Goal: Task Accomplishment & Management: Manage account settings

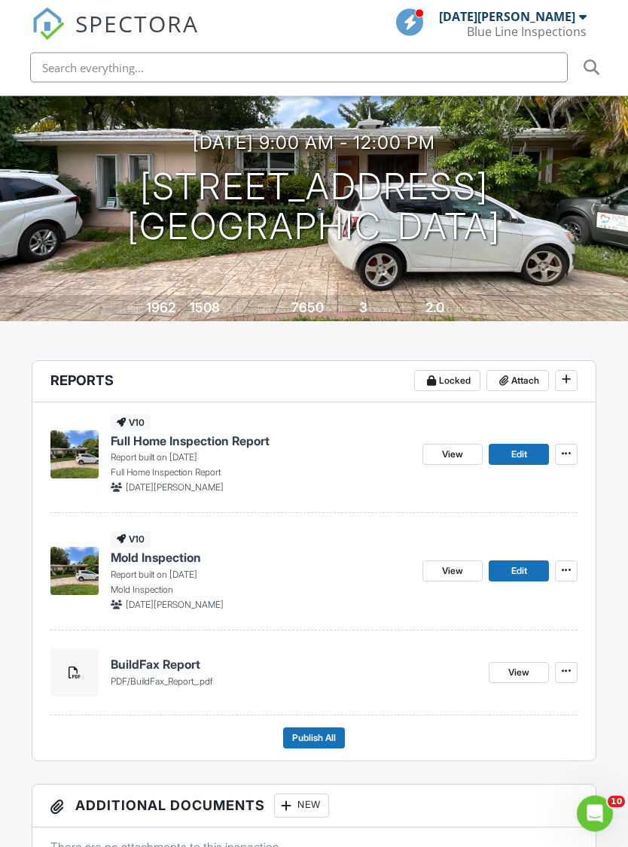
scroll to position [175, 0]
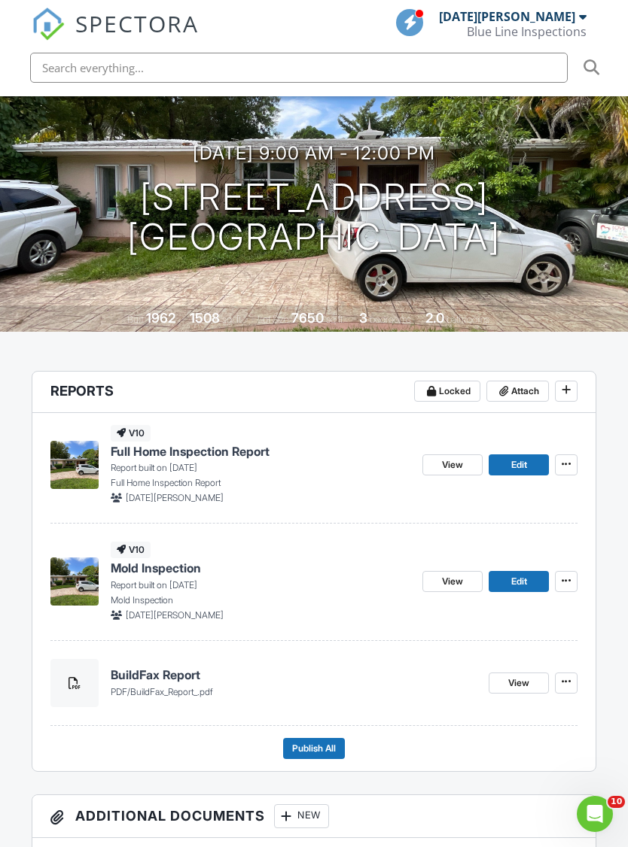
click at [322, 741] on span "Publish All" at bounding box center [314, 748] width 44 height 15
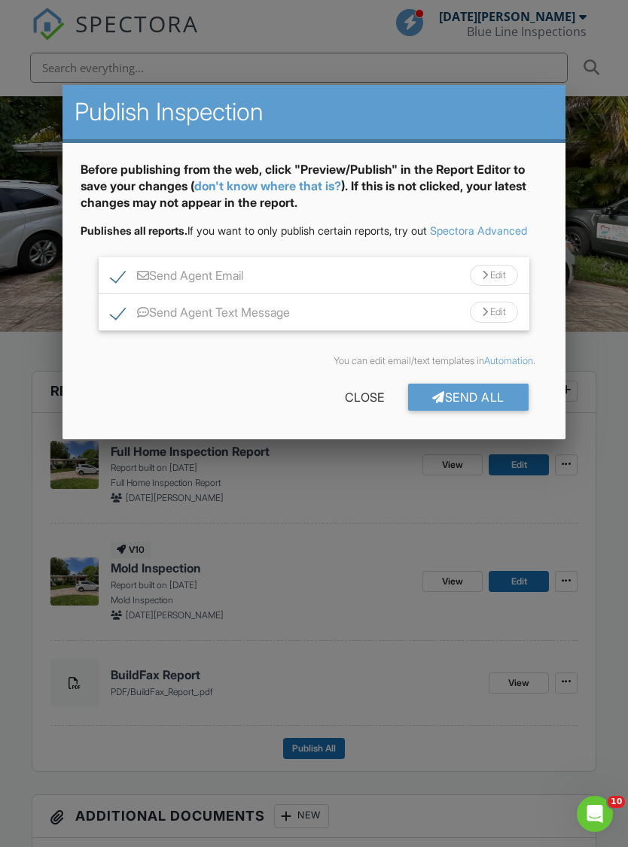
click at [481, 406] on div "Send All" at bounding box center [468, 397] width 120 height 27
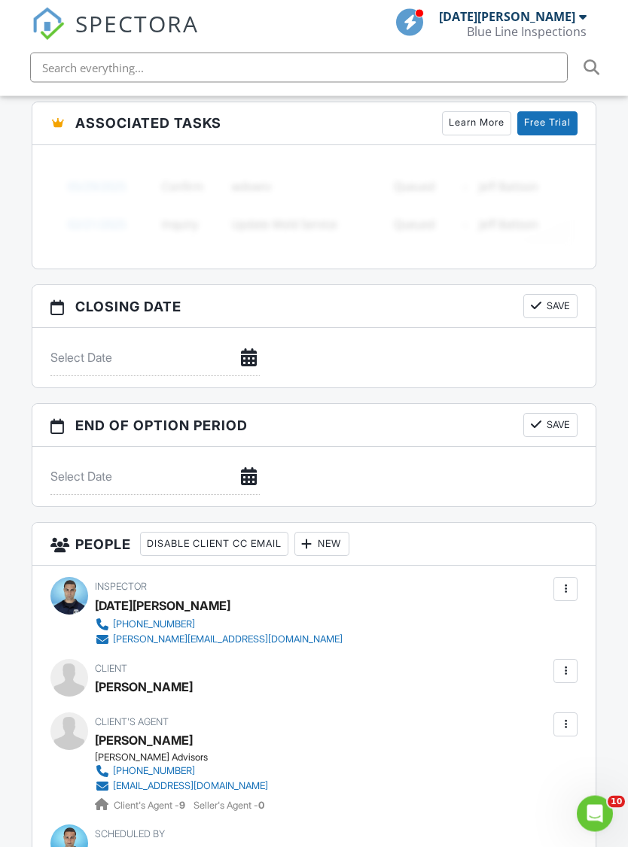
scroll to position [1445, 15]
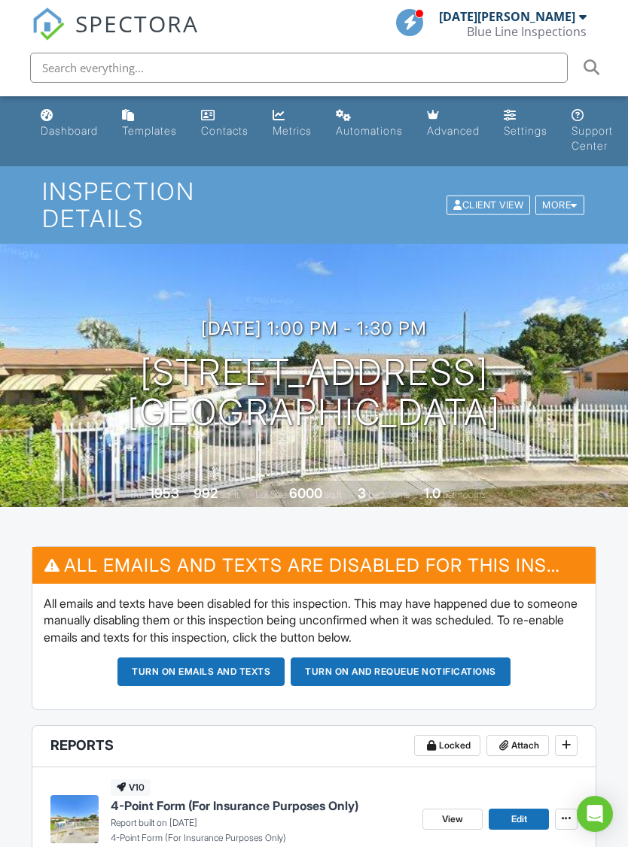
click at [305, 318] on h3 "08/27/2025 1:00 pm - 1:30 pm" at bounding box center [314, 328] width 226 height 20
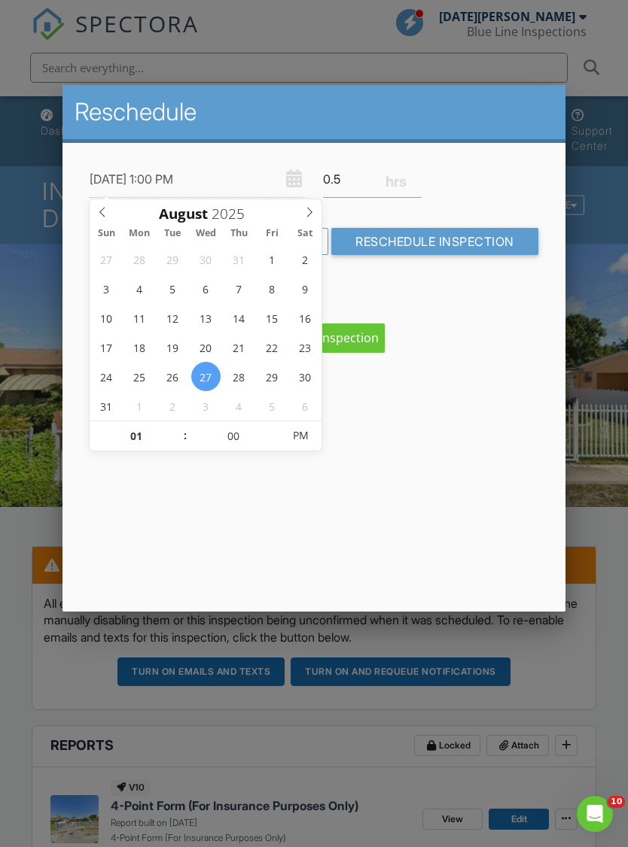
type input "08/29/2025 1:00 PM"
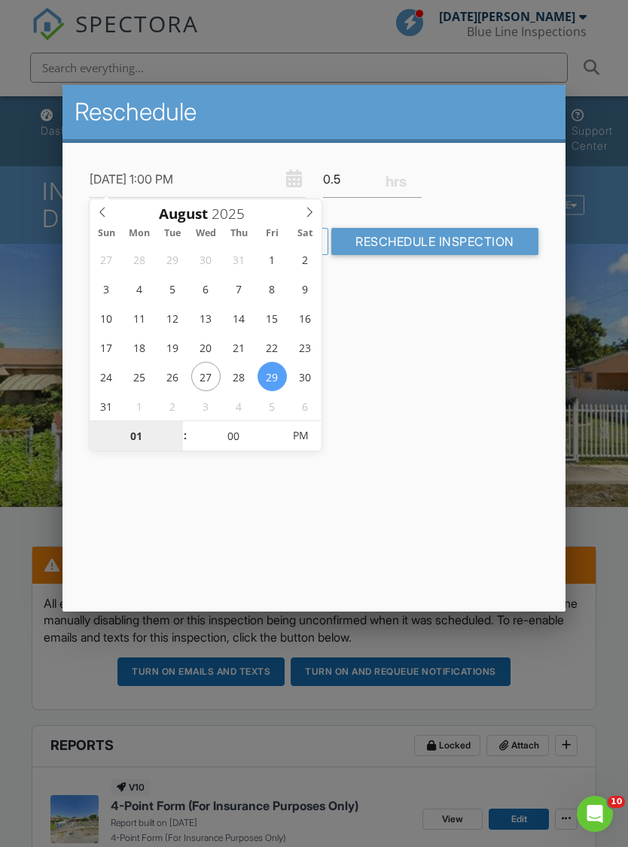
click at [136, 450] on input "01" at bounding box center [136, 436] width 93 height 30
type input "10"
type input "[DATE] 10:00 PM"
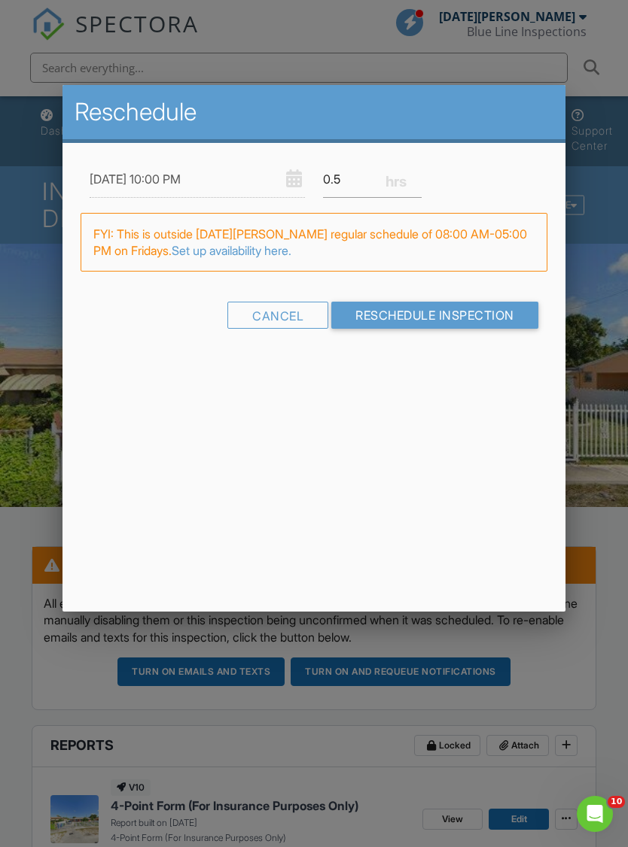
click at [500, 521] on div "Reschedule 08/29/2025 10:00 PM 0.5 Warning: this date/time is in the past. FYI:…" at bounding box center [313, 348] width 502 height 527
click at [474, 307] on input "Reschedule Inspection" at bounding box center [434, 315] width 207 height 27
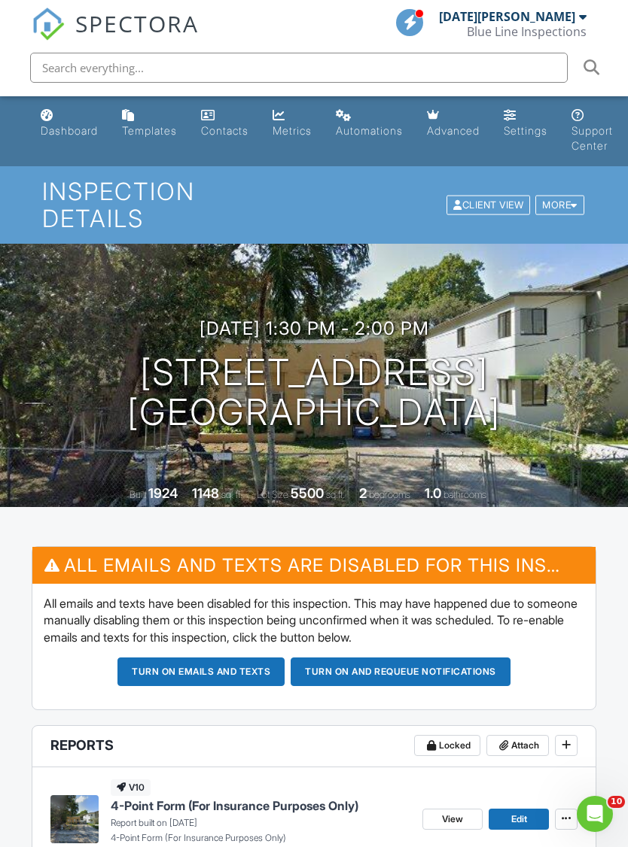
click at [330, 318] on h3 "08/27/2025 1:30 pm - 2:00 pm" at bounding box center [314, 328] width 230 height 20
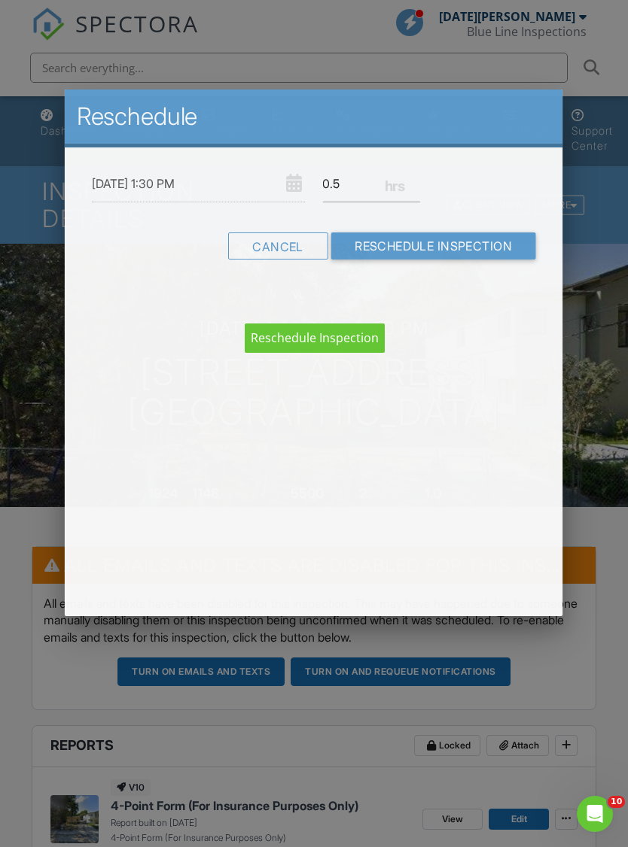
click at [368, 297] on div "08/27/2025 1:30 PM 0.5 Warning: this date/time is in the past. Cancel Reschedul…" at bounding box center [313, 226] width 497 height 157
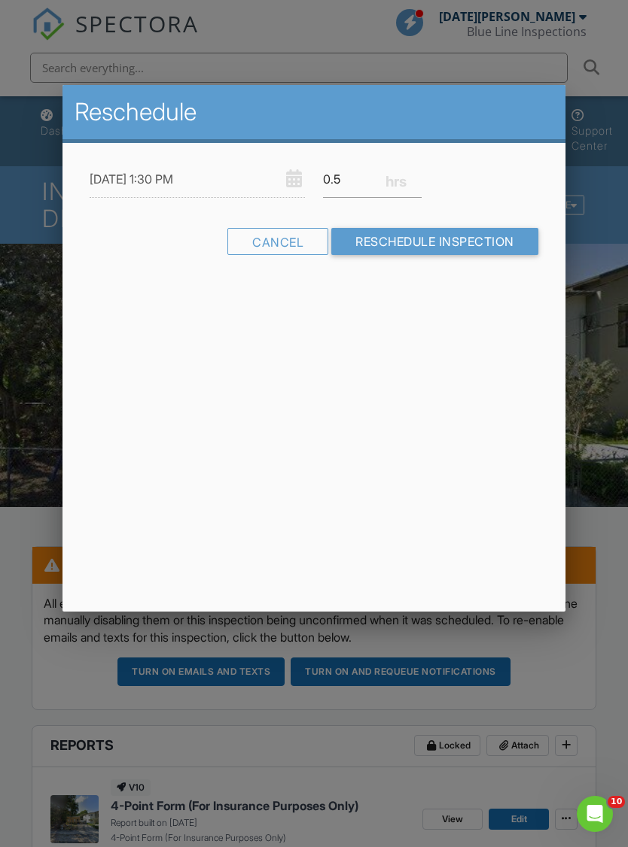
click at [205, 174] on input "08/27/2025 1:30 PM" at bounding box center [197, 179] width 215 height 37
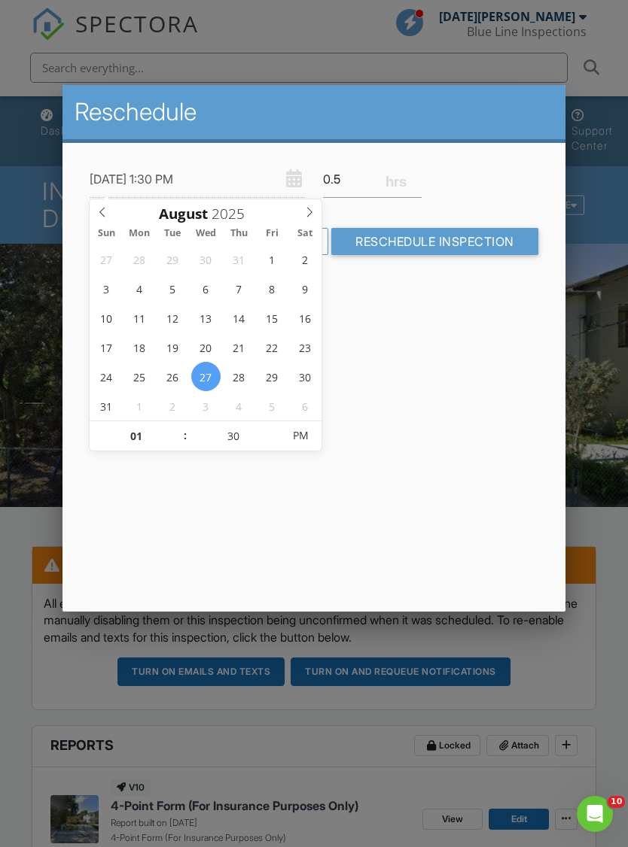
type input "08/29/2025 1:30 PM"
click at [161, 440] on input "01" at bounding box center [136, 436] width 93 height 30
type input "10"
type input "08/29/2025 10:30 AM"
click at [488, 236] on input "Reschedule Inspection" at bounding box center [434, 241] width 207 height 27
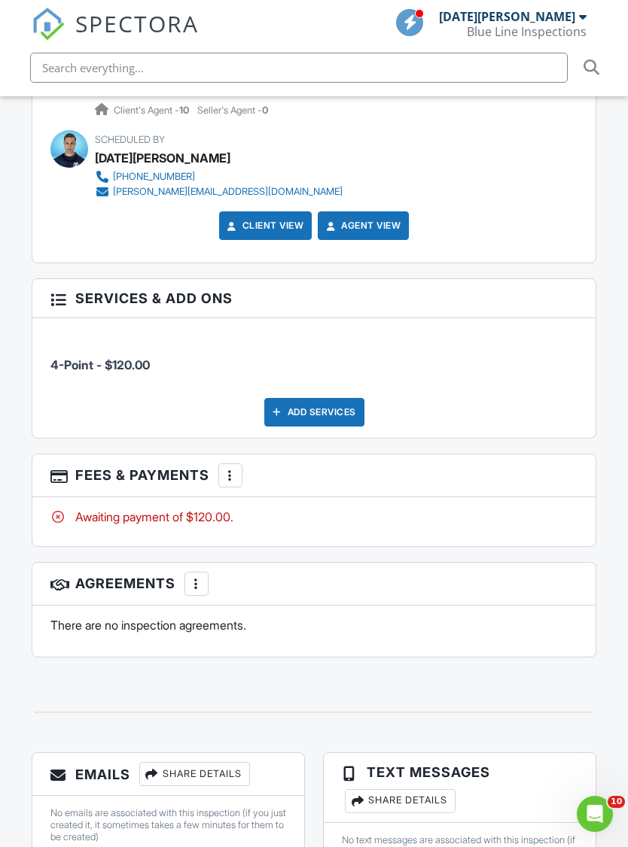
scroll to position [2185, 0]
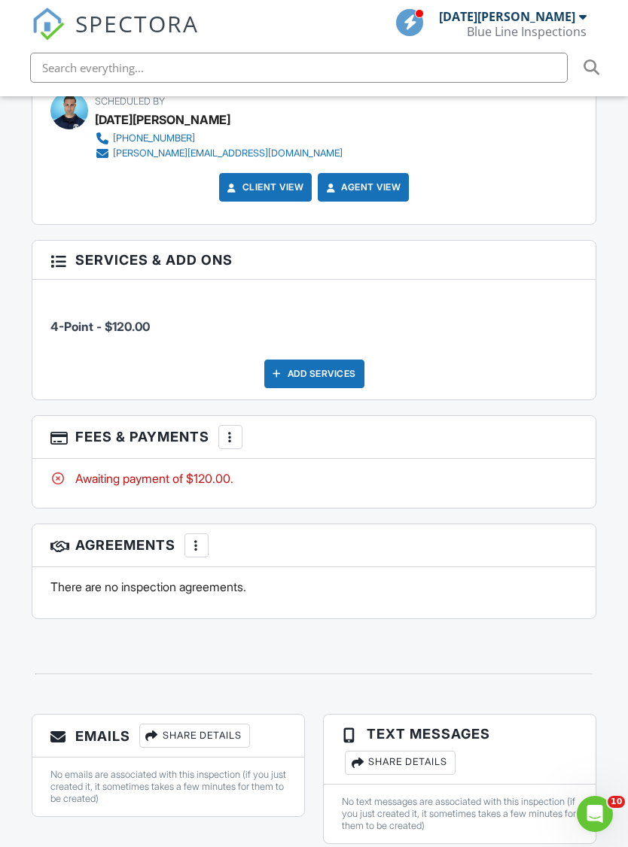
click at [238, 430] on div at bounding box center [230, 437] width 15 height 15
click at [279, 587] on div "Paid In Full" at bounding box center [306, 596] width 145 height 18
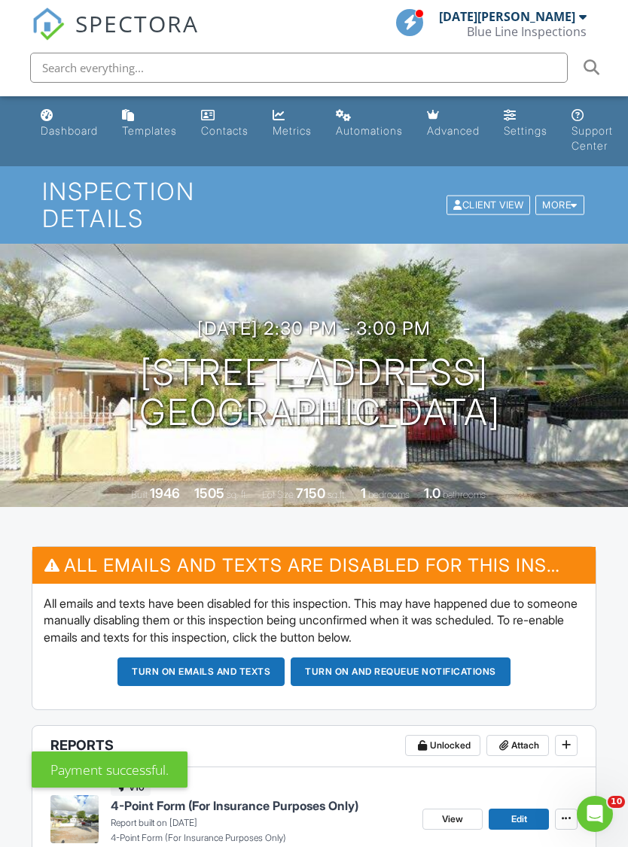
click at [337, 318] on h3 "08/27/2025 2:30 pm - 3:00 pm" at bounding box center [313, 328] width 233 height 20
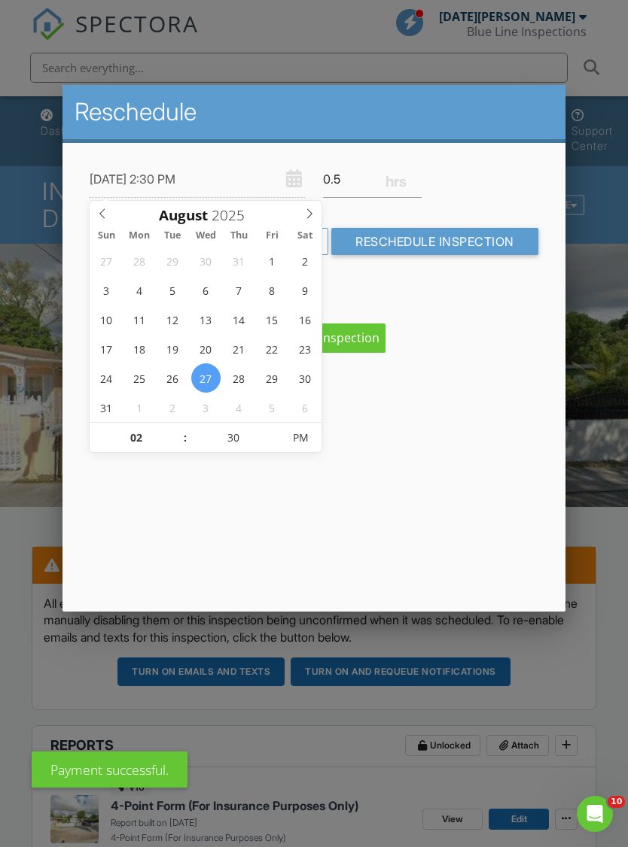
type input "08/29/2025 2:30 PM"
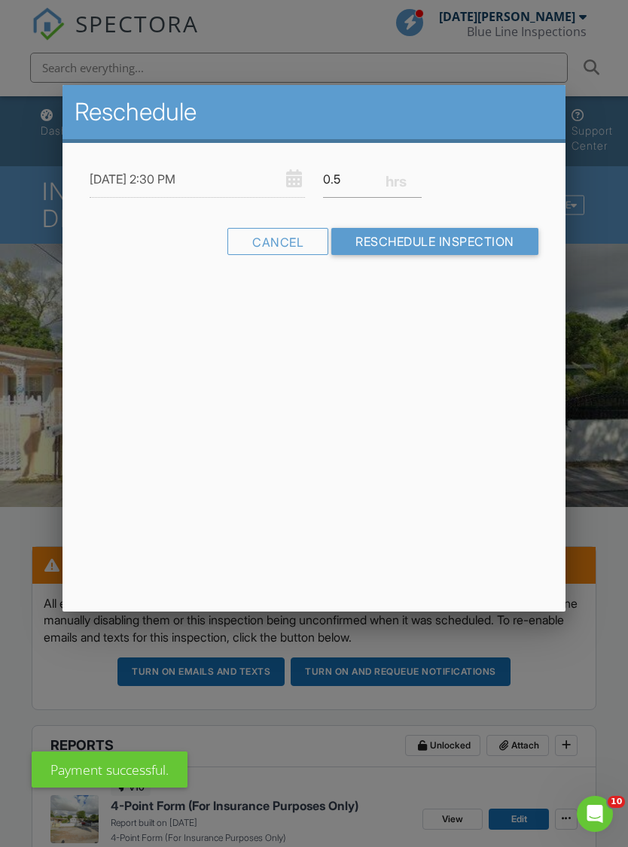
click at [135, 455] on div "Reschedule 08/29/2025 2:30 PM 0.5 Warning: this date/time is in the past. Cance…" at bounding box center [313, 348] width 502 height 527
click at [218, 178] on input "08/29/2025 2:30 PM" at bounding box center [197, 179] width 215 height 37
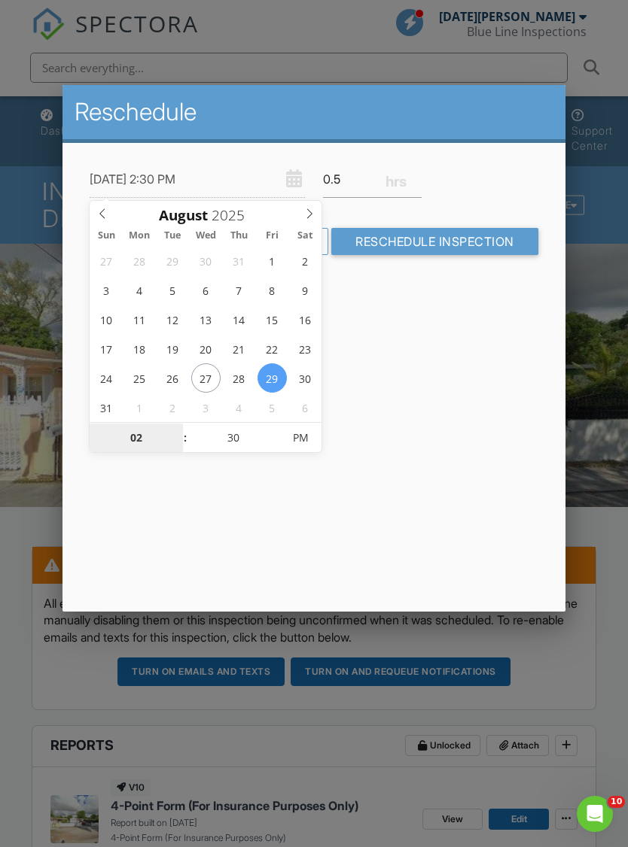
click at [149, 432] on input "02" at bounding box center [136, 439] width 93 height 30
type input "01"
type input "08/29/2025 1:30 PM"
type input "11"
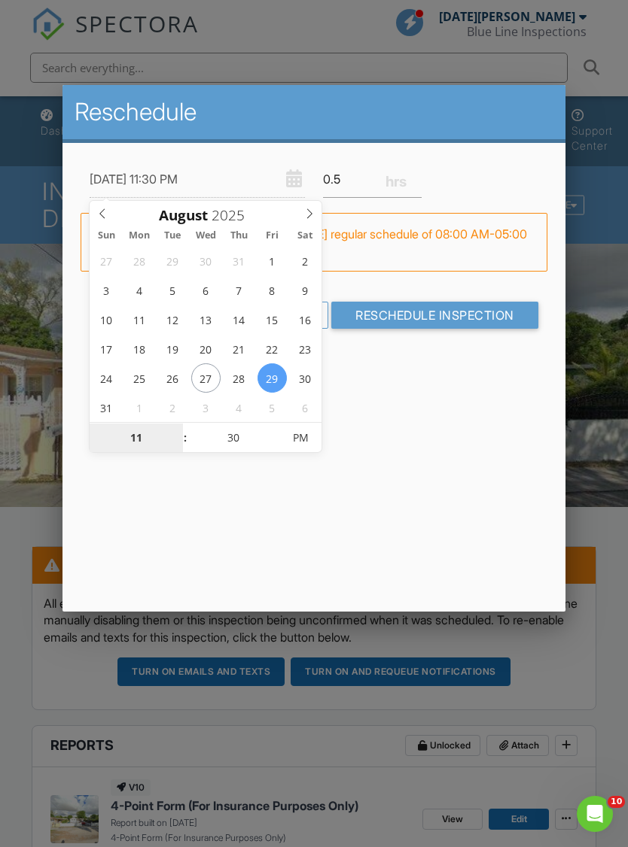
type input "08/29/2025 11:30 AM"
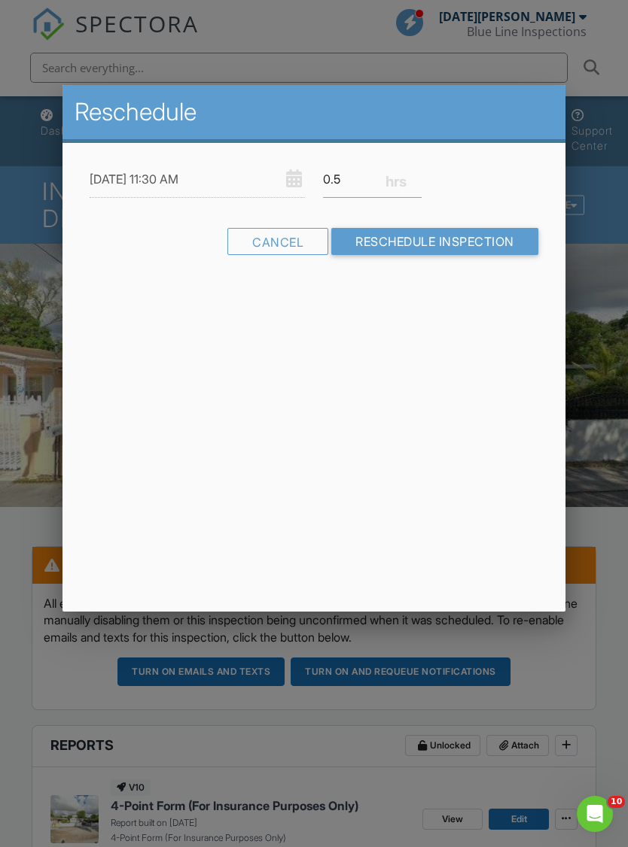
click at [486, 243] on input "Reschedule Inspection" at bounding box center [434, 241] width 207 height 27
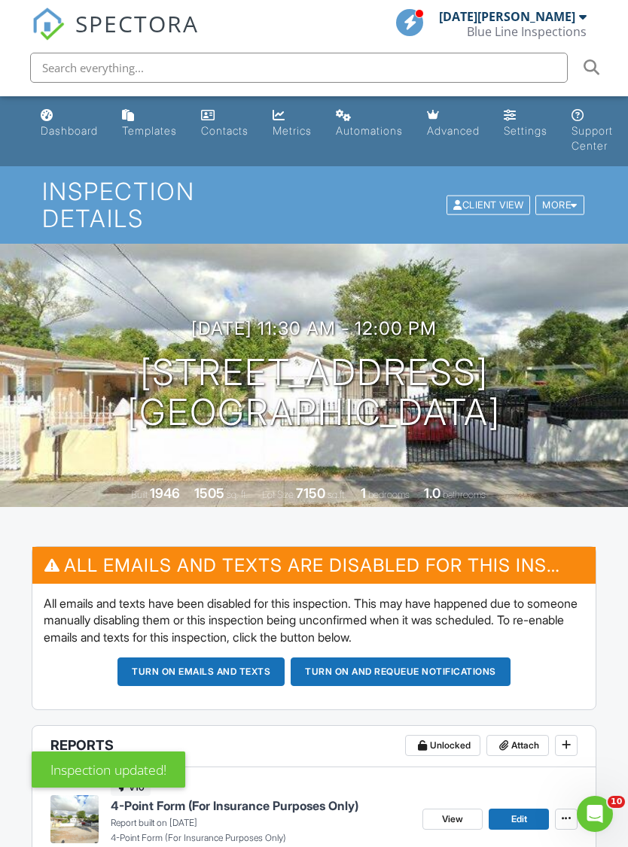
click at [49, 116] on div "Dashboard" at bounding box center [47, 115] width 13 height 12
